Goal: Transaction & Acquisition: Purchase product/service

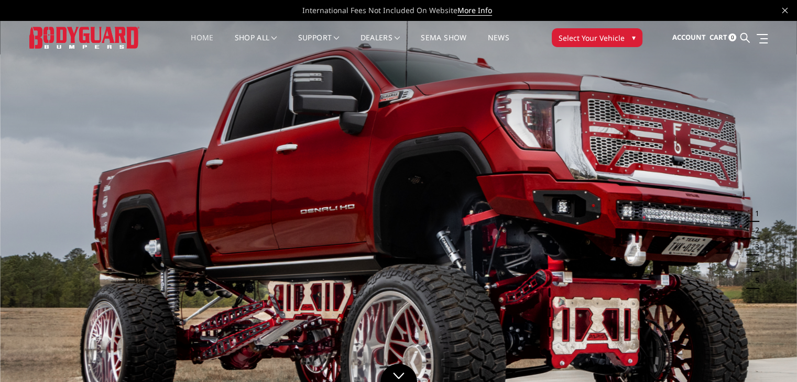
click at [635, 36] on span "▾" at bounding box center [634, 37] width 4 height 11
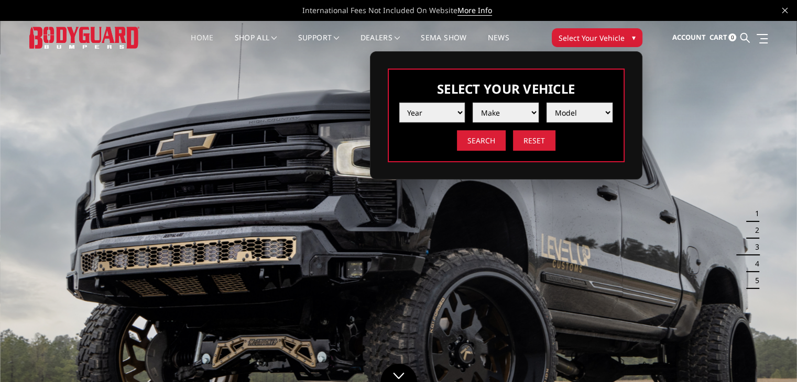
click at [455, 108] on select "Year 2025 2024 2023 2022 2021 2020 2019 2018 2017 2016 2015 2014 2013 2012 2011…" at bounding box center [432, 113] width 66 height 20
select select "yr_2024"
click at [399, 103] on select "Year 2025 2024 2023 2022 2021 2020 2019 2018 2017 2016 2015 2014 2013 2012 2011…" at bounding box center [432, 113] width 66 height 20
click at [523, 111] on select "Make Chevrolet Ford GMC Ram Toyota" at bounding box center [506, 113] width 66 height 20
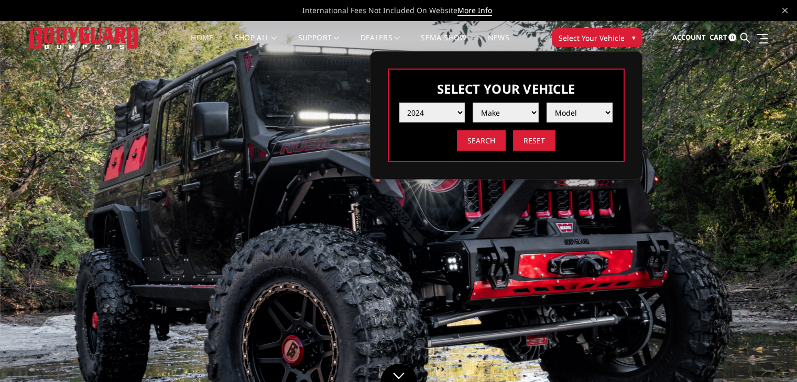
select select "mk_chevrolet"
click at [473, 103] on select "Make Chevrolet Ford GMC Ram Toyota" at bounding box center [506, 113] width 66 height 20
click at [604, 110] on select "Model Silverado 1500 Silverado 2500 / 3500 Silverado 4500 / 5500 / 6500" at bounding box center [579, 113] width 66 height 20
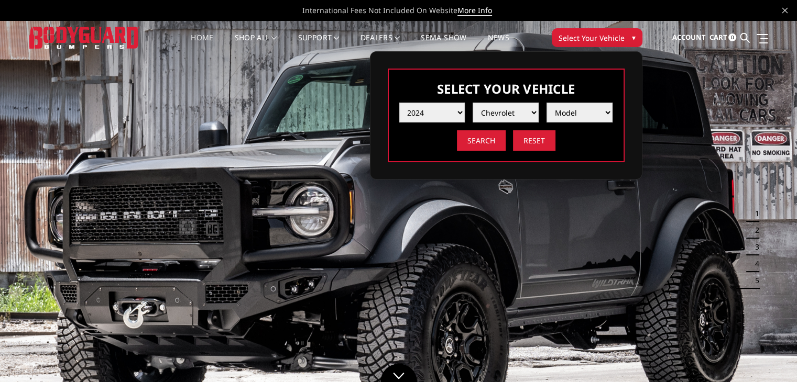
select select "md_silverado-2500-3500"
click at [546, 103] on select "Model Silverado 1500 Silverado 2500 / 3500 Silverado 4500 / 5500 / 6500" at bounding box center [579, 113] width 66 height 20
click at [608, 116] on select "Model Silverado 1500 Silverado 2500 / 3500 Silverado 4500 / 5500 / 6500" at bounding box center [579, 113] width 66 height 20
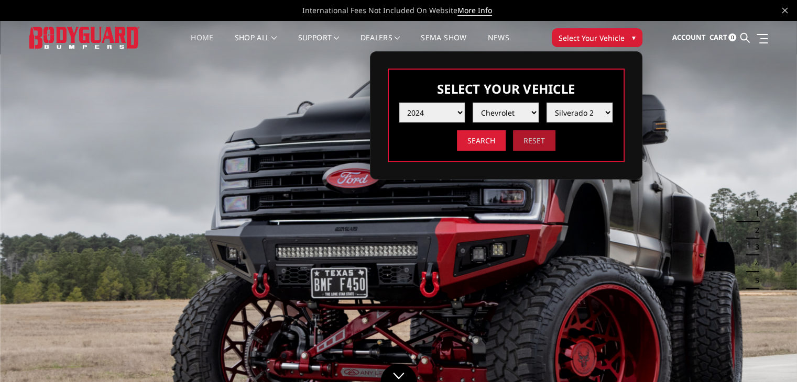
click at [546, 103] on select "Model Silverado 1500 Silverado 2500 / 3500 Silverado 4500 / 5500 / 6500" at bounding box center [579, 113] width 66 height 20
click at [490, 144] on input "Search" at bounding box center [481, 140] width 49 height 20
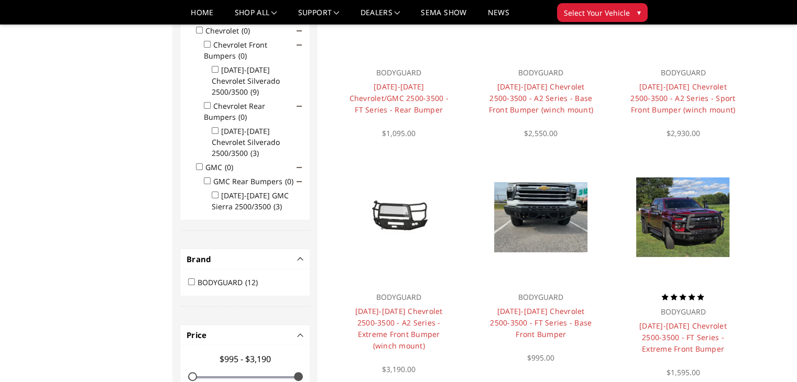
scroll to position [199, 0]
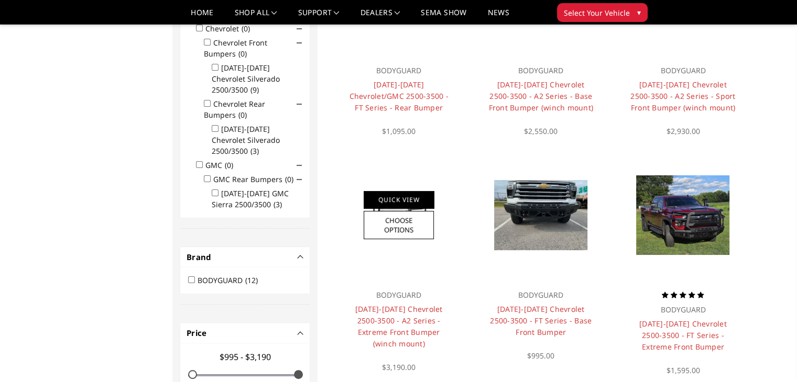
click at [411, 205] on link "Quick View" at bounding box center [399, 199] width 70 height 17
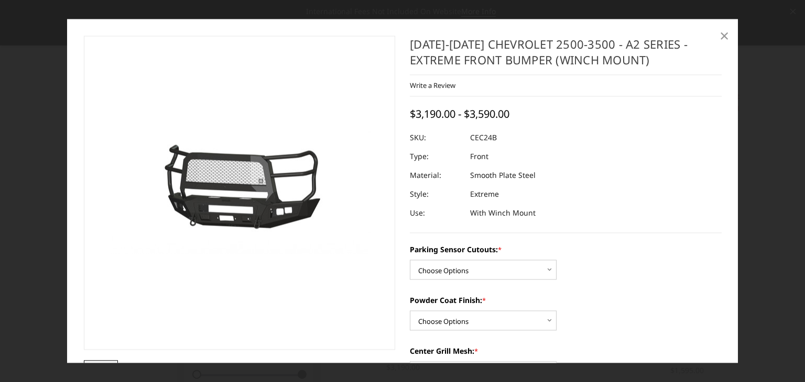
click at [723, 30] on span "×" at bounding box center [723, 35] width 9 height 23
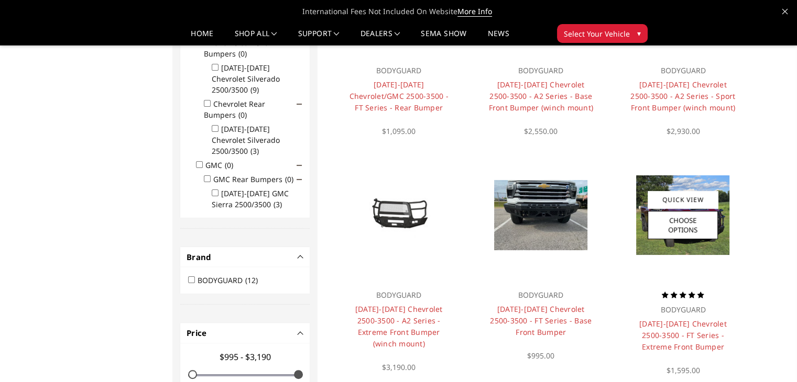
click at [655, 240] on img at bounding box center [682, 215] width 93 height 80
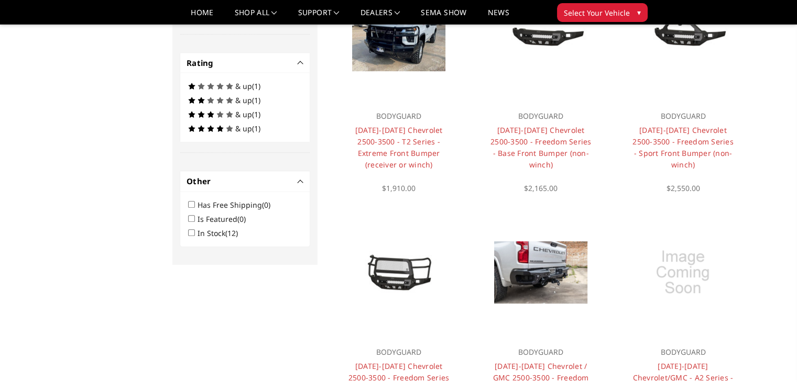
scroll to position [680, 0]
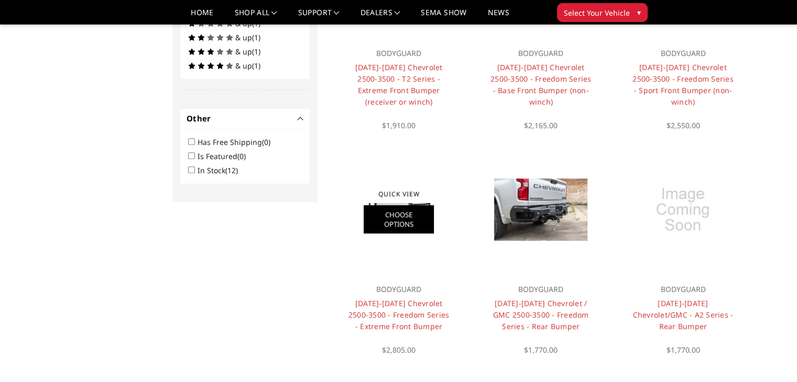
click at [417, 218] on link "Choose Options" at bounding box center [399, 219] width 70 height 28
